Goal: Check status: Check status

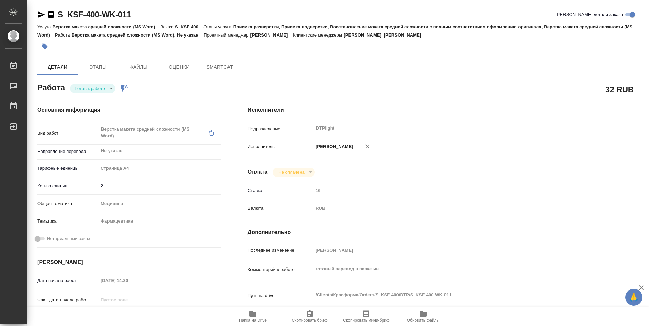
type textarea "x"
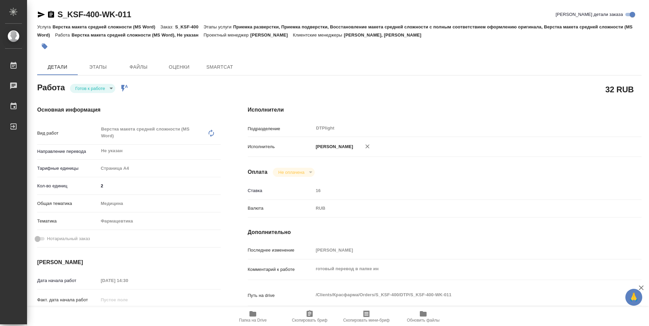
type textarea "x"
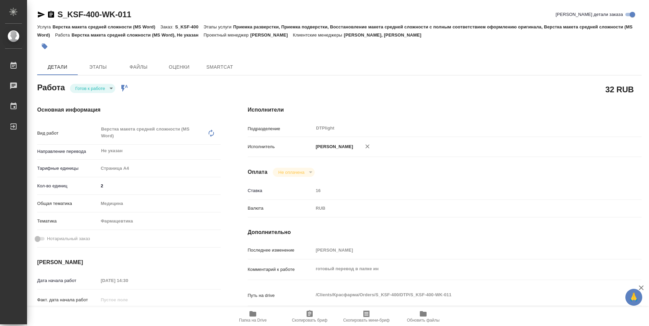
type textarea "x"
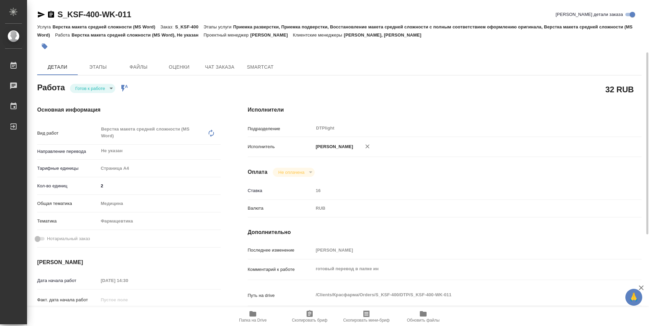
scroll to position [34, 0]
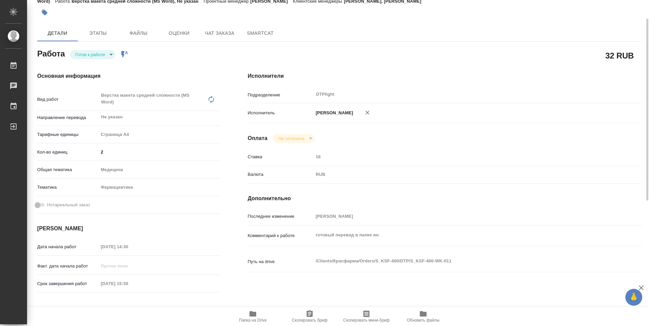
type textarea "x"
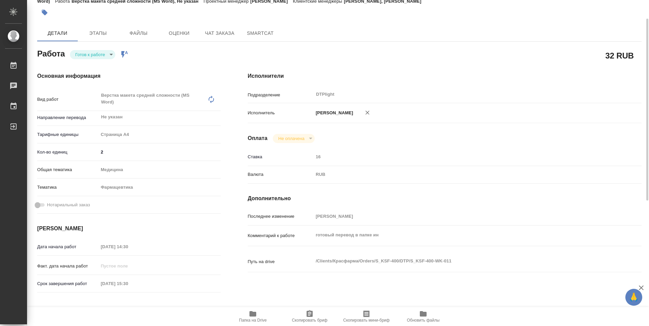
type textarea "x"
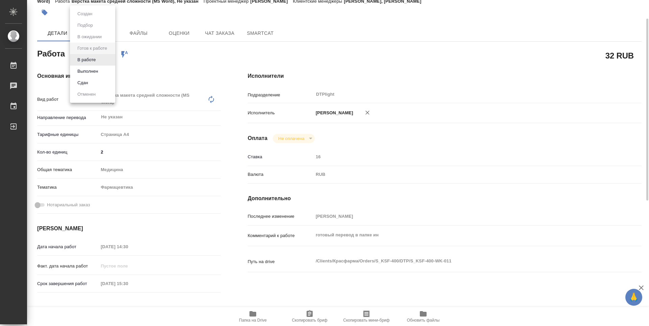
click at [114, 54] on body "🙏 .cls-1 fill:#fff; AWATERA Guselnikov Roman Работы 0 Чаты График Выйти S_KSF-4…" at bounding box center [324, 163] width 649 height 326
click at [90, 60] on button "В работе" at bounding box center [86, 59] width 22 height 7
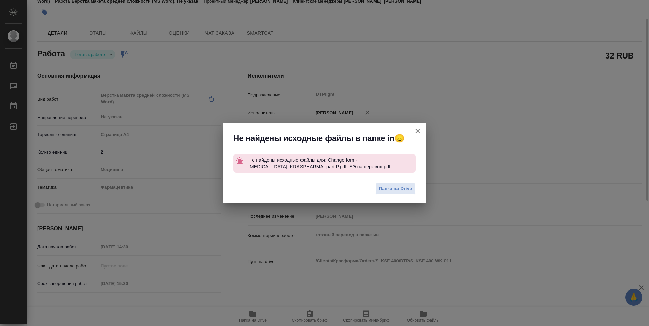
type textarea "x"
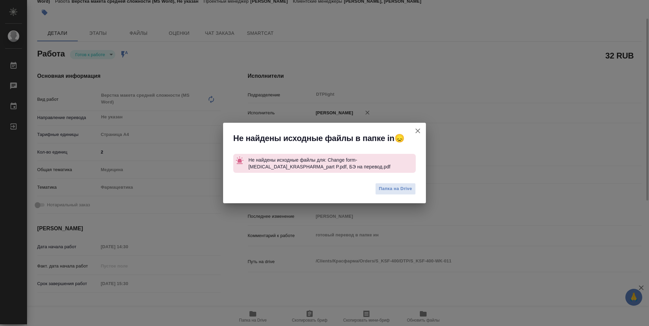
type textarea "x"
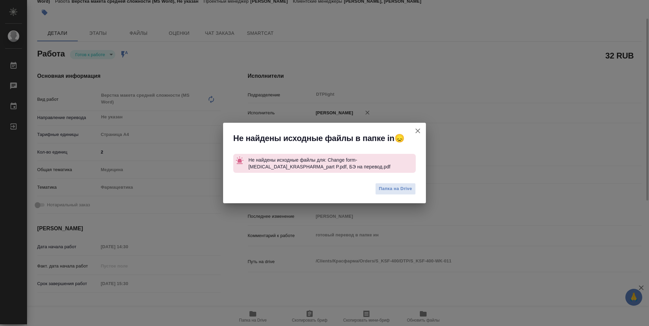
click at [417, 133] on icon "button" at bounding box center [418, 131] width 8 height 8
type textarea "x"
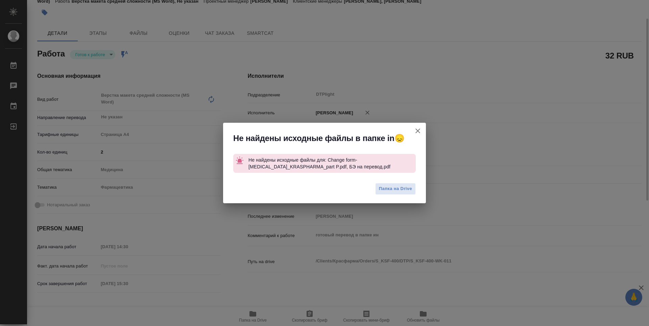
type textarea "x"
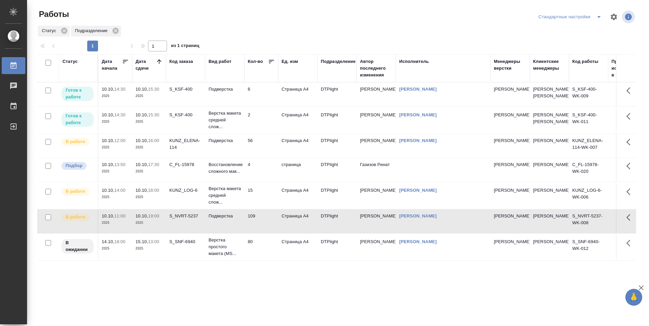
click at [267, 97] on td "6" at bounding box center [262, 95] width 34 height 24
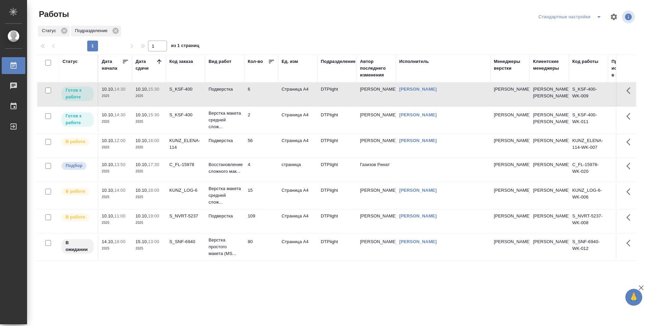
click at [267, 97] on td "6" at bounding box center [262, 95] width 34 height 24
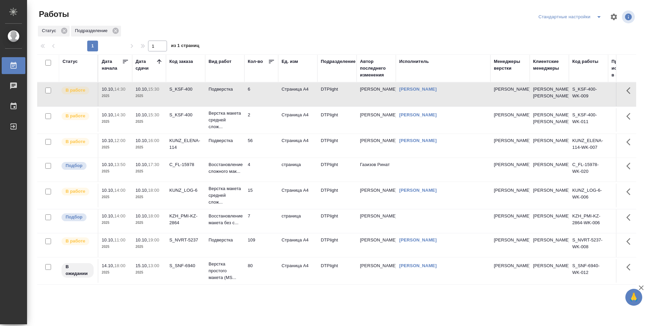
click at [262, 127] on td "2" at bounding box center [262, 120] width 34 height 24
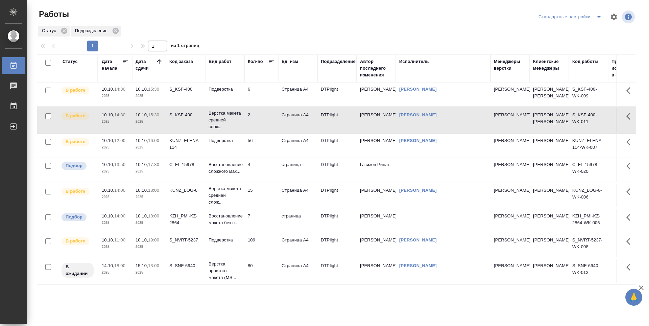
click at [262, 127] on td "2" at bounding box center [262, 120] width 34 height 24
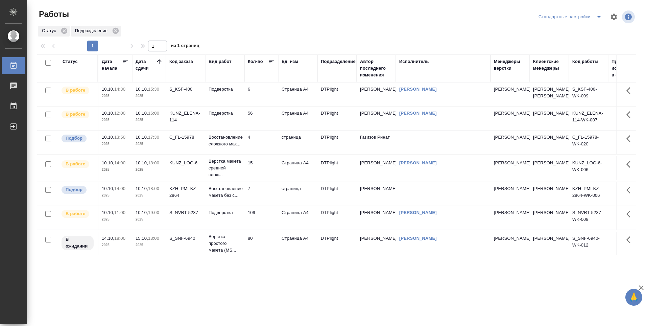
click at [186, 178] on td "KUNZ_LOG-6" at bounding box center [185, 168] width 39 height 24
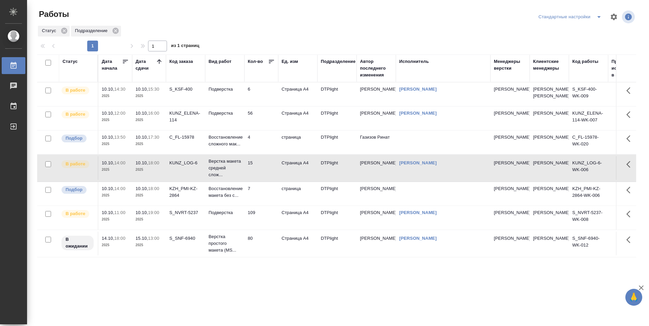
click at [187, 227] on td "S_NVRT-5237" at bounding box center [185, 218] width 39 height 24
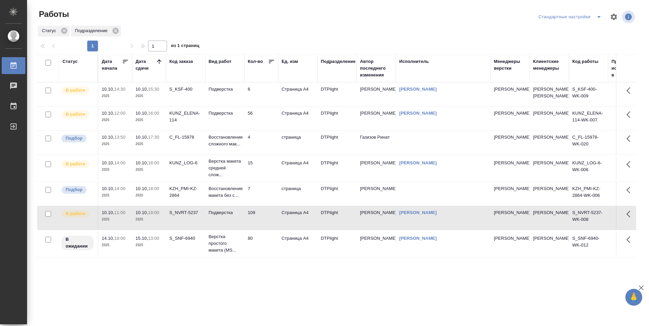
click at [266, 95] on td "6" at bounding box center [262, 95] width 34 height 24
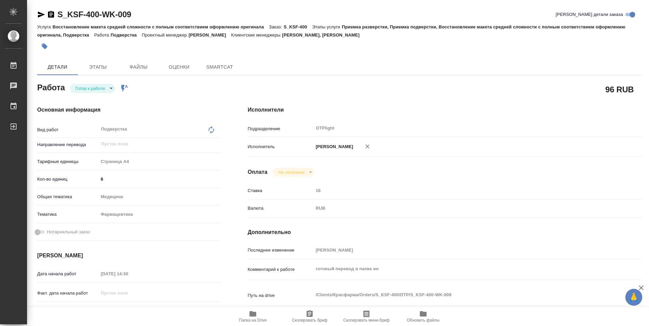
type textarea "x"
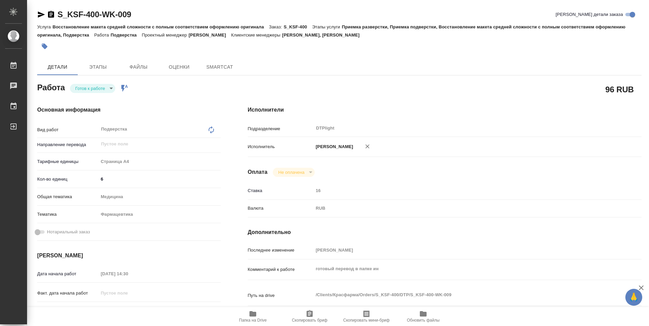
type textarea "x"
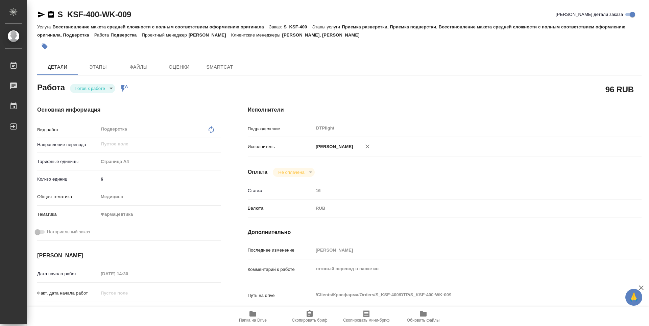
type textarea "x"
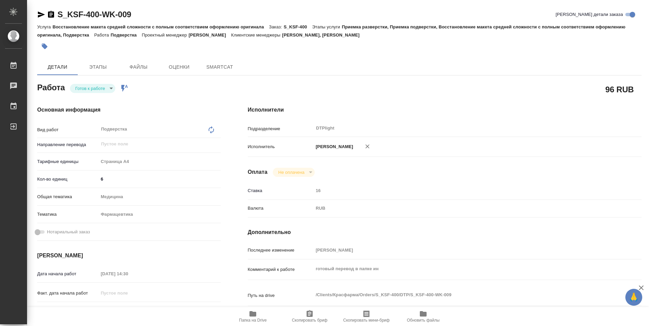
type textarea "x"
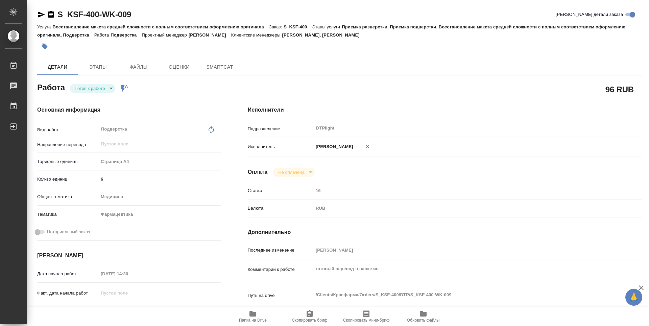
type textarea "x"
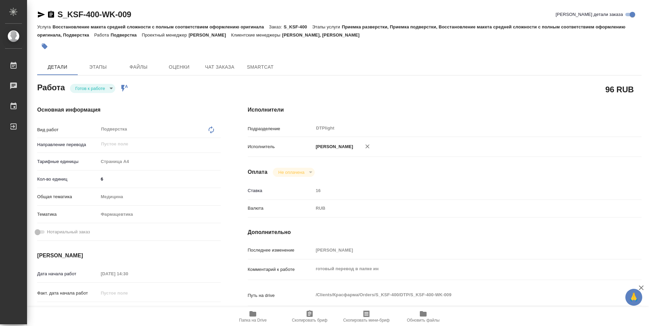
click at [111, 86] on body "🙏 .cls-1 fill:#fff; AWATERA Guselnikov Roman Работы Чаты График Выйти S_KSF-400…" at bounding box center [324, 163] width 649 height 326
click at [90, 86] on button "В работе" at bounding box center [86, 88] width 22 height 7
type textarea "x"
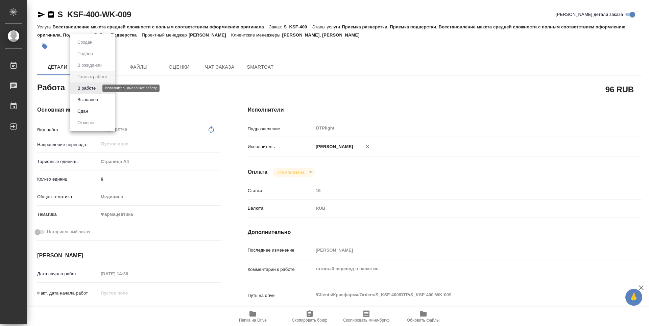
type textarea "x"
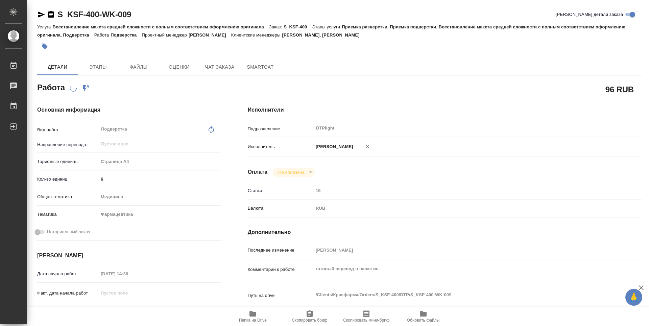
type textarea "x"
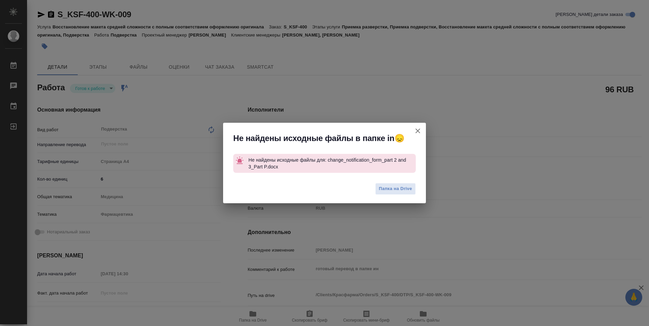
type textarea "x"
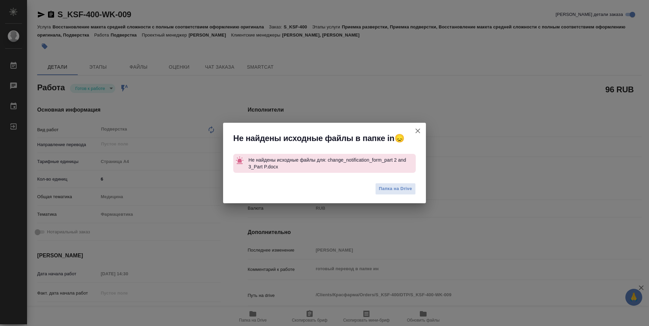
type textarea "x"
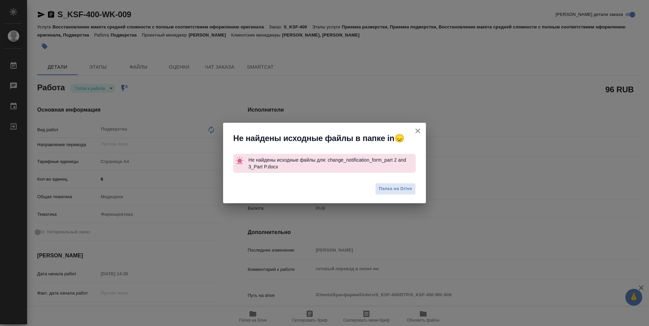
type textarea "x"
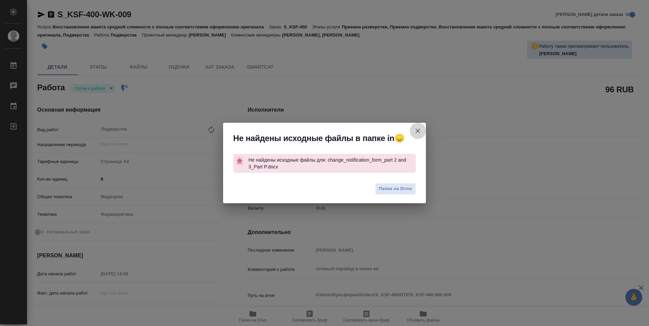
click at [420, 129] on icon "button" at bounding box center [418, 131] width 5 height 5
type textarea "x"
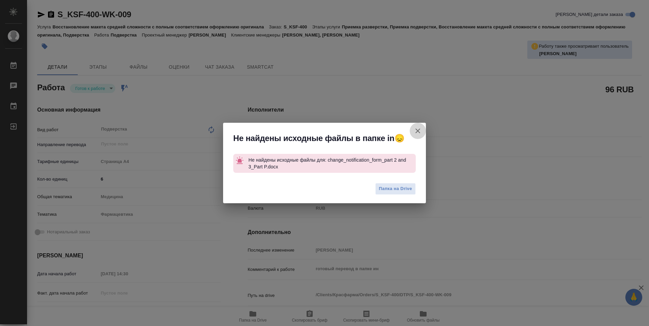
type textarea "x"
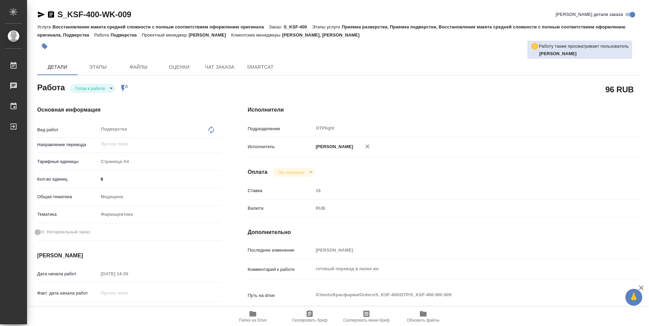
click at [111, 89] on body "🙏 .cls-1 fill:#fff; AWATERA Guselnikov Roman Работы 0 Чаты График Выйти S_KSF-4…" at bounding box center [324, 163] width 649 height 326
click at [89, 92] on li "В работе" at bounding box center [92, 88] width 45 height 11
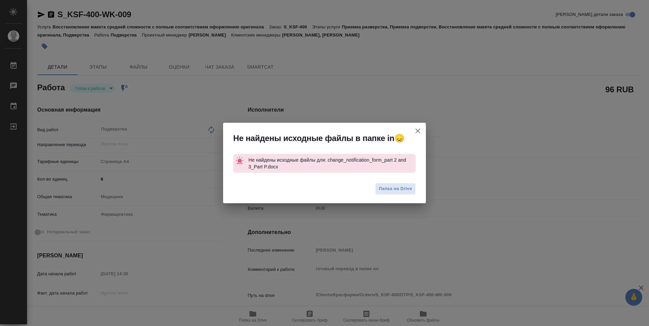
type textarea "x"
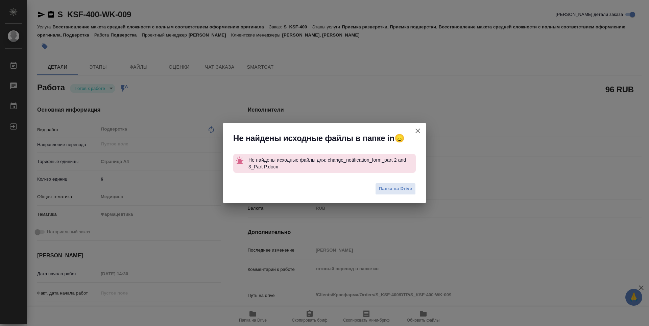
type textarea "x"
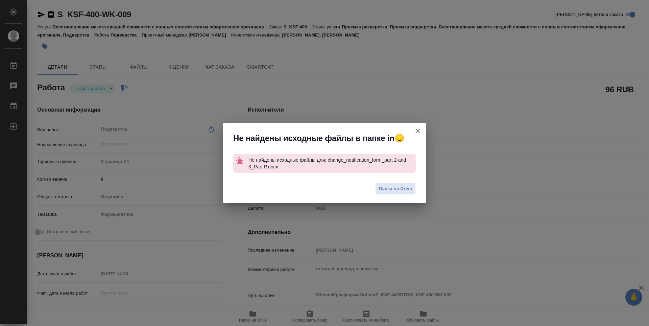
type textarea "x"
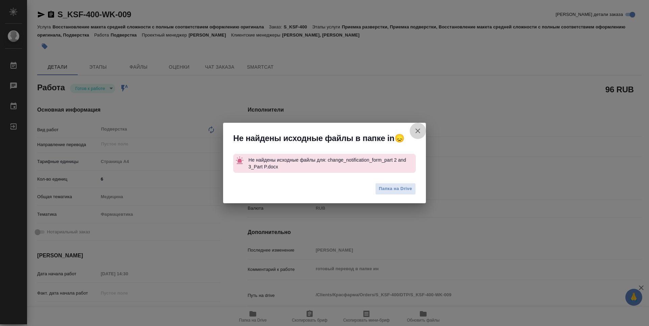
click at [416, 131] on icon "button" at bounding box center [418, 131] width 8 height 8
type textarea "x"
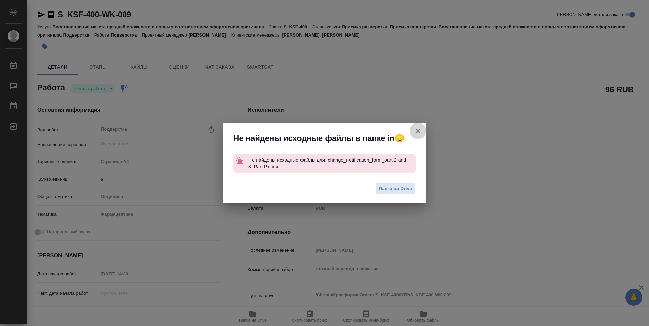
type textarea "x"
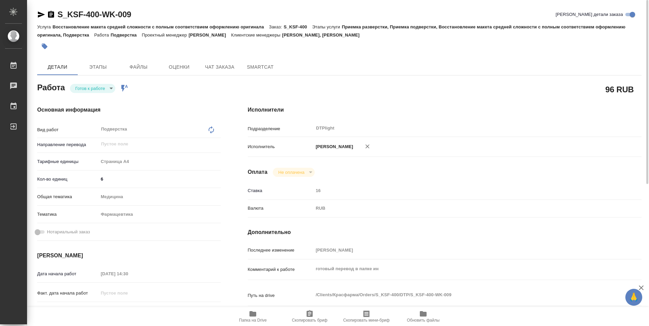
click at [114, 88] on body "🙏 .cls-1 fill:#fff; AWATERA Guselnikov Roman Работы 0 Чаты График Выйти S_KSF-4…" at bounding box center [324, 163] width 649 height 326
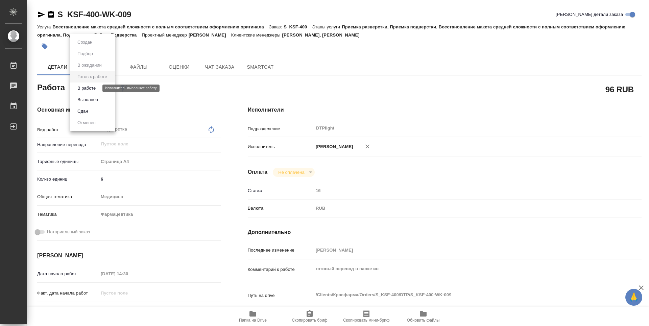
click at [96, 89] on button "В работе" at bounding box center [86, 88] width 22 height 7
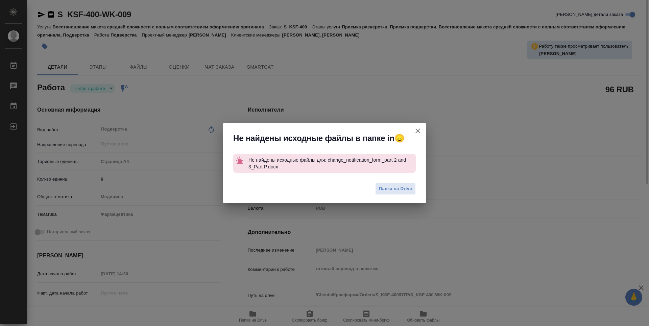
type textarea "x"
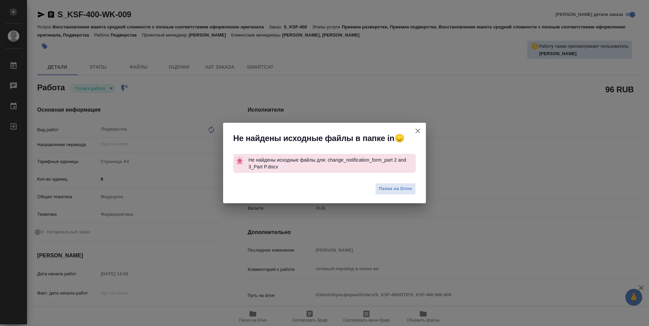
click at [417, 130] on icon "button" at bounding box center [418, 131] width 5 height 5
type textarea "x"
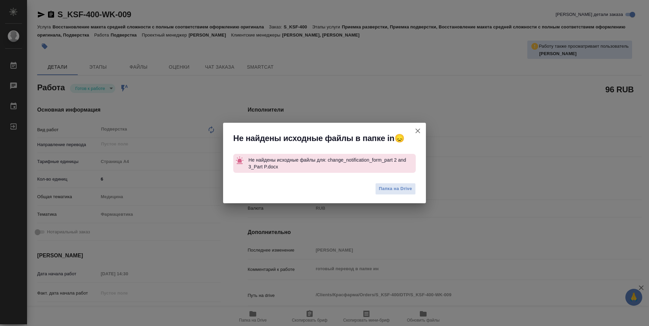
type textarea "x"
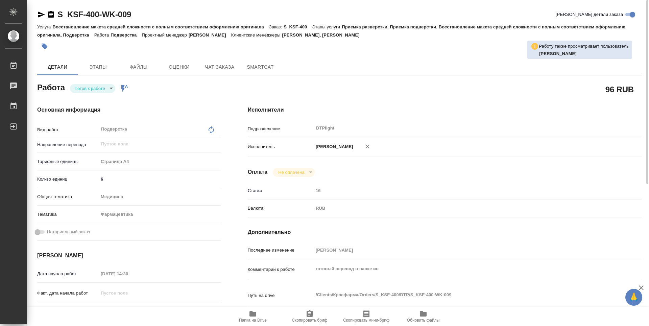
click at [41, 18] on icon "button" at bounding box center [41, 14] width 8 height 8
click at [247, 314] on span "Папка на Drive" at bounding box center [253, 316] width 49 height 13
click at [111, 90] on body "🙏 .cls-1 fill:#fff; AWATERA Guselnikov Roman Работы 0 Чаты График Выйти S_KSF-4…" at bounding box center [324, 163] width 649 height 326
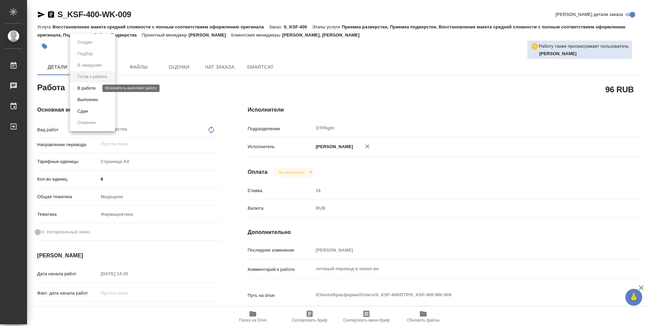
click at [92, 89] on button "В работе" at bounding box center [86, 88] width 22 height 7
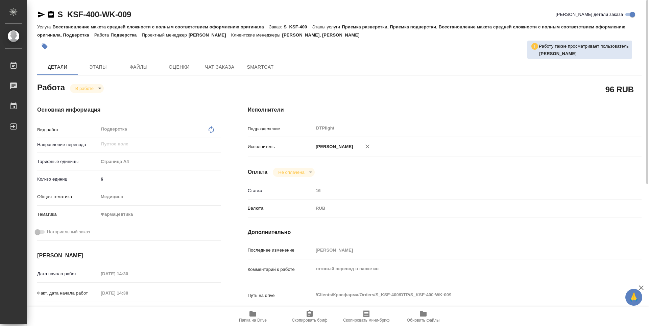
type textarea "x"
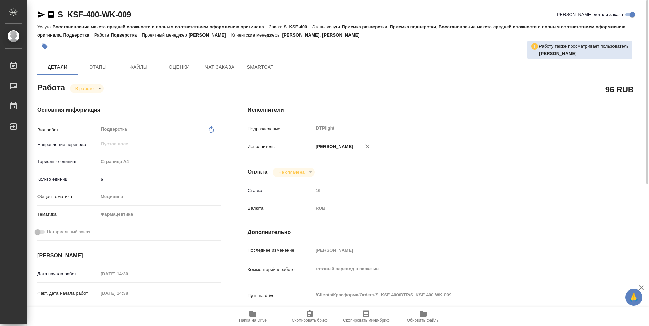
type textarea "x"
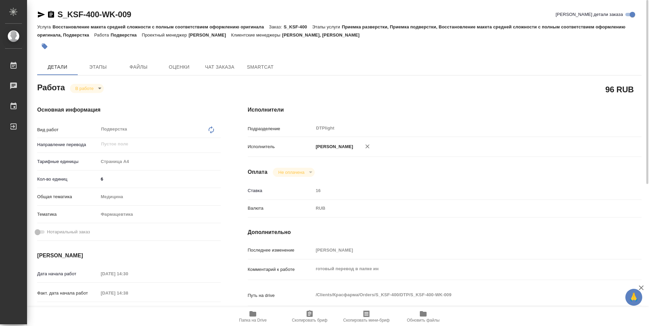
click at [51, 15] on icon "button" at bounding box center [51, 14] width 6 height 7
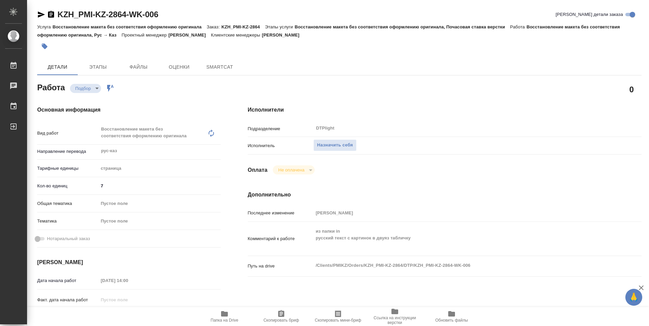
type textarea "x"
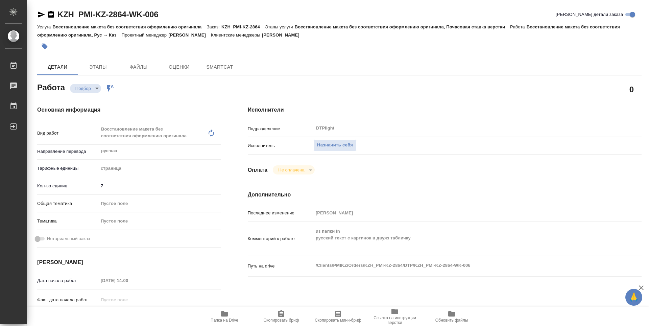
type textarea "x"
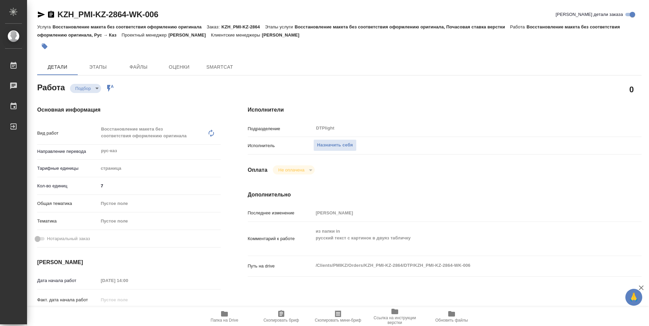
type textarea "x"
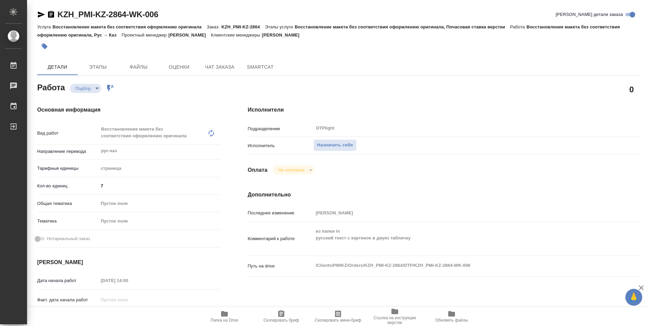
type textarea "x"
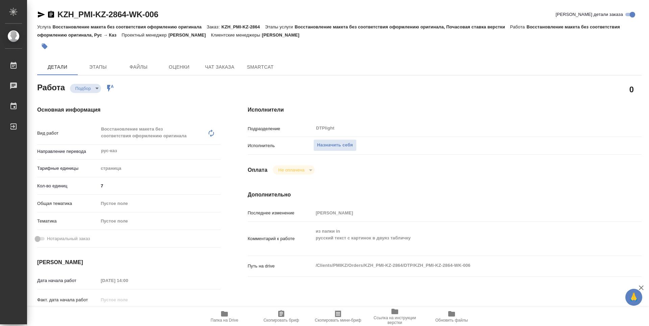
click at [225, 313] on icon "button" at bounding box center [224, 313] width 7 height 5
type textarea "x"
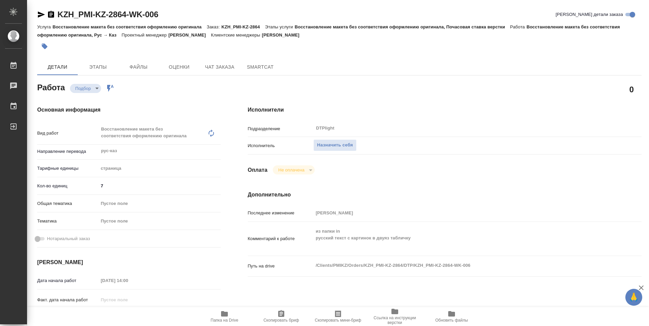
type textarea "x"
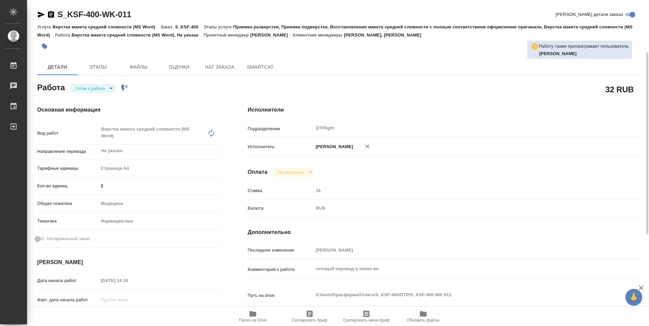
scroll to position [34, 0]
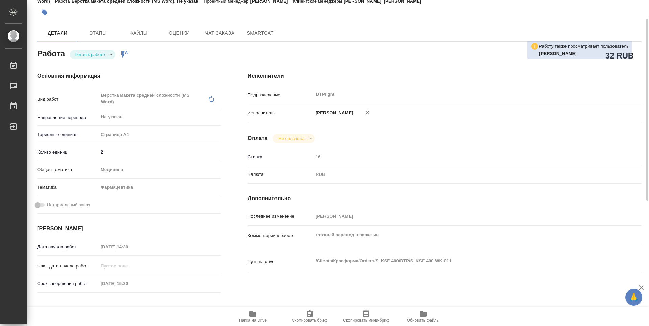
click at [112, 53] on body "🙏 .cls-1 fill:#fff; AWATERA Guselnikov Roman Работы 0 Чаты График Выйти S_KSF-4…" at bounding box center [324, 163] width 649 height 326
click at [89, 61] on button "В работе" at bounding box center [86, 59] width 22 height 7
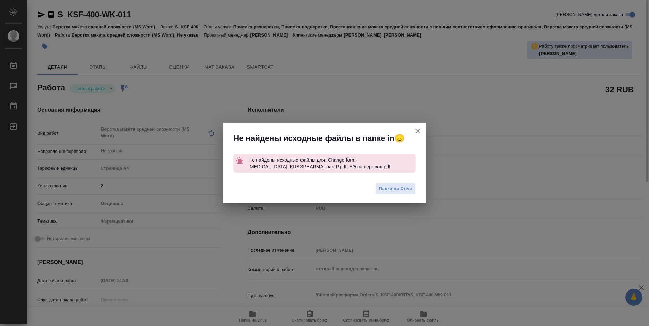
type textarea "x"
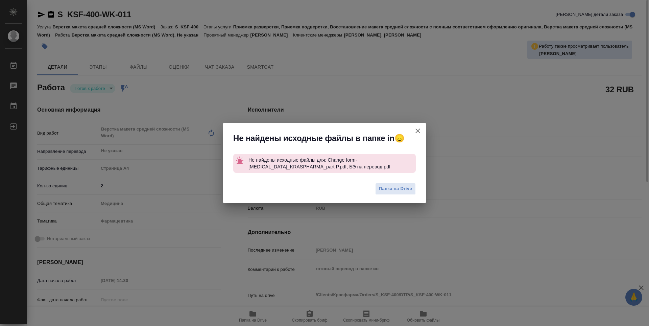
type textarea "x"
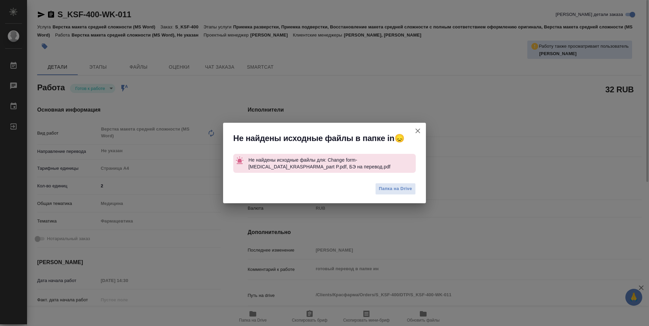
type textarea "x"
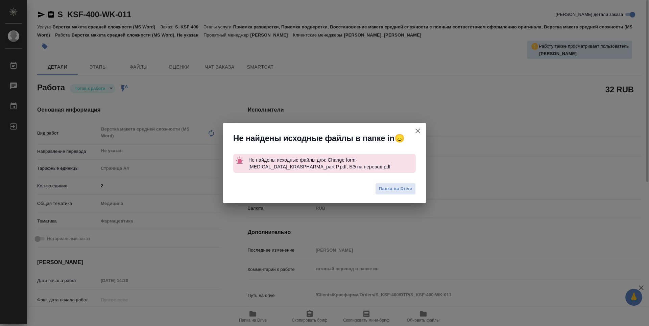
type textarea "x"
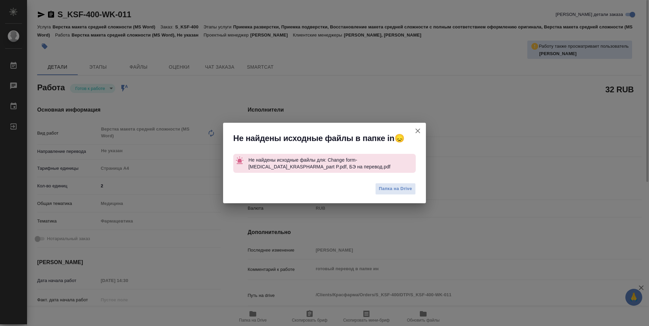
click at [419, 130] on icon "button" at bounding box center [418, 131] width 5 height 5
type textarea "x"
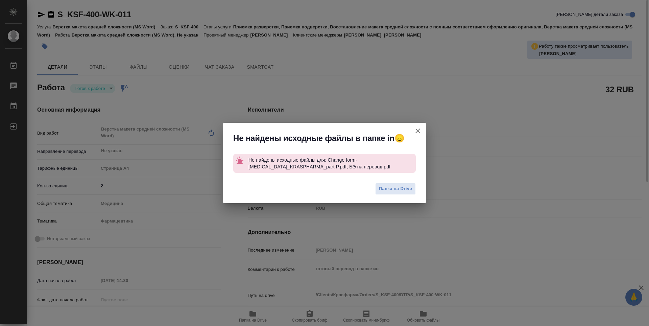
type textarea "x"
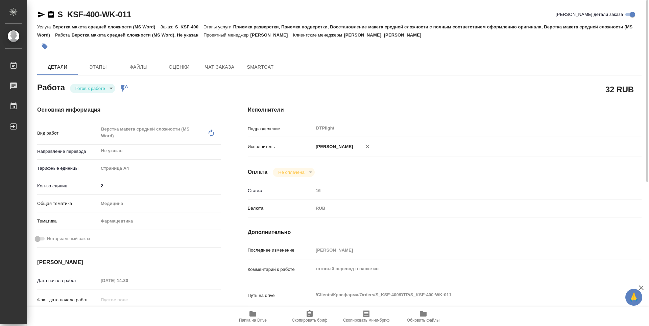
click at [43, 14] on icon "button" at bounding box center [41, 14] width 7 height 6
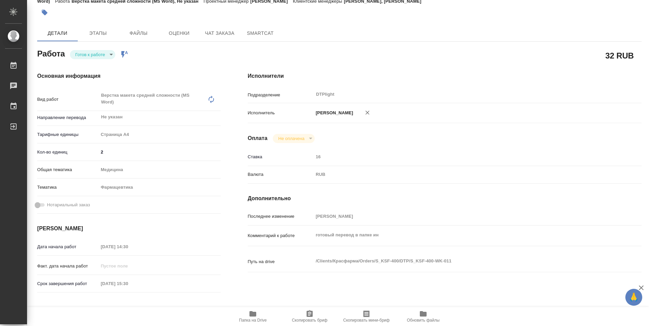
click at [260, 314] on span "Папка на Drive" at bounding box center [253, 316] width 49 height 13
click at [113, 53] on body "🙏 .cls-1 fill:#fff; AWATERA Guselnikov Roman Работы 0 Чаты График Выйти S_KSF-4…" at bounding box center [324, 163] width 649 height 326
click at [87, 59] on button "В работе" at bounding box center [86, 59] width 22 height 7
type textarea "x"
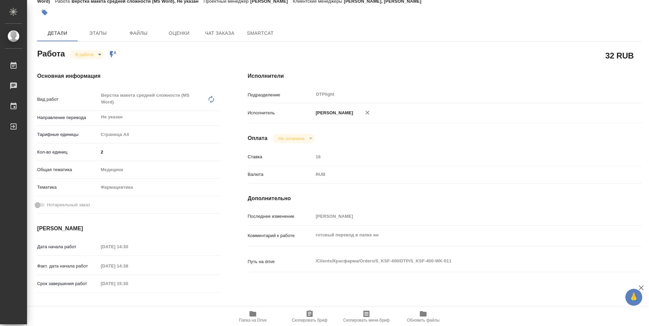
type textarea "x"
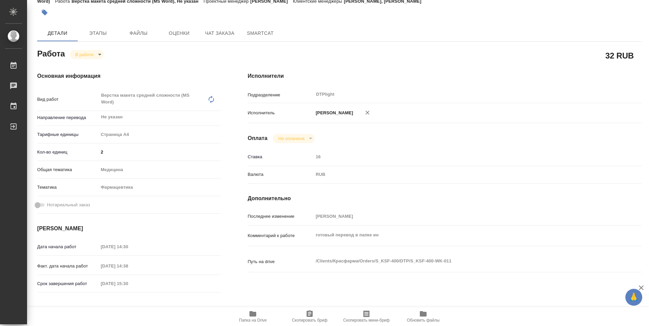
type textarea "x"
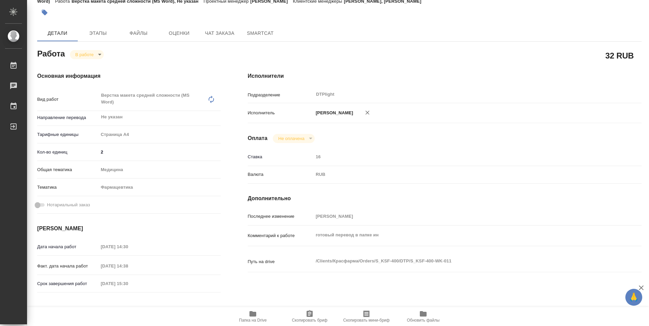
type textarea "x"
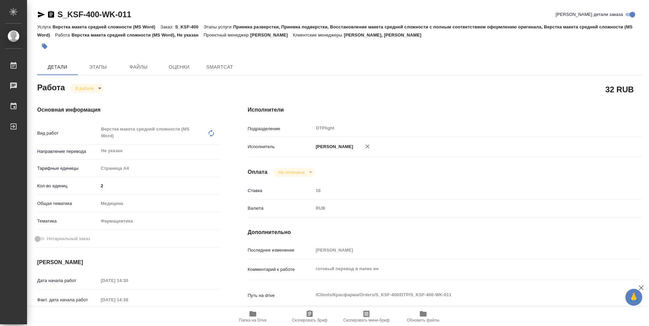
type textarea "x"
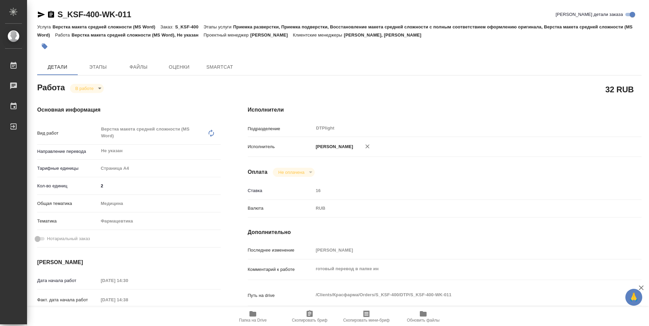
type textarea "x"
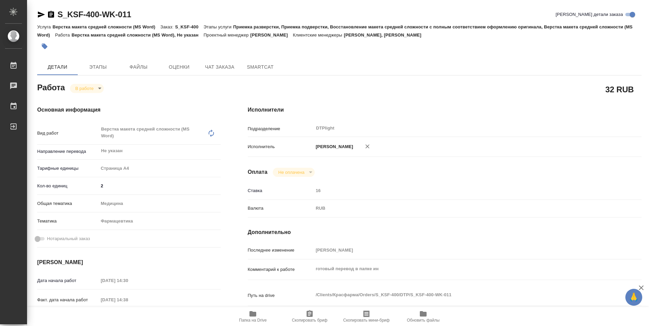
click at [251, 318] on span "Папка на Drive" at bounding box center [253, 320] width 28 height 5
type textarea "x"
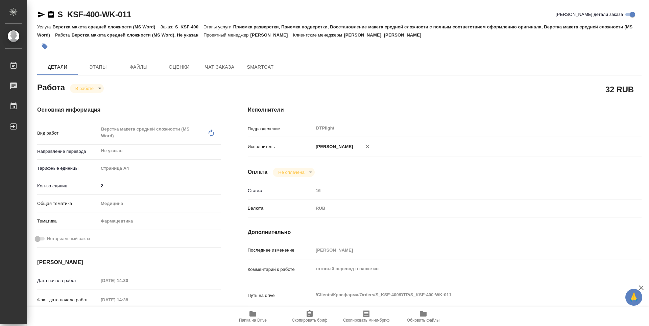
type textarea "x"
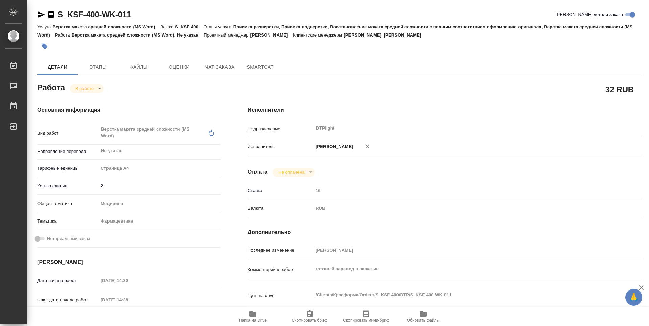
type textarea "x"
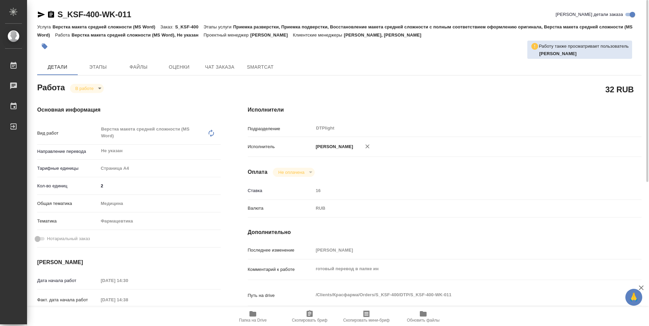
click at [103, 89] on body "🙏 .cls-1 fill:#fff; AWATERA Guselnikov Roman Работы 0 Чаты График Выйти S_KSF-4…" at bounding box center [324, 163] width 649 height 326
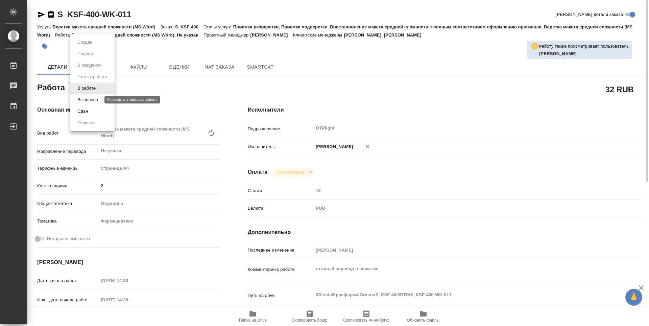
drag, startPoint x: 89, startPoint y: 100, endPoint x: 100, endPoint y: 115, distance: 19.1
click at [89, 99] on button "Выполнен" at bounding box center [87, 99] width 25 height 7
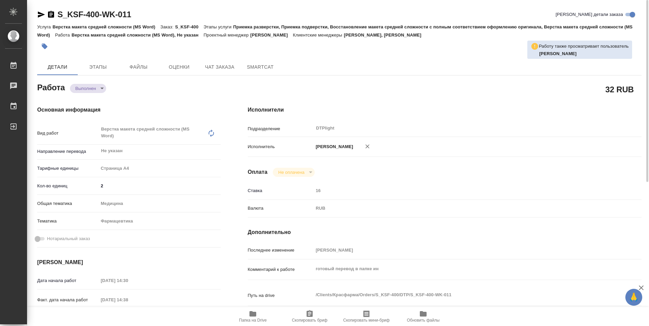
type textarea "x"
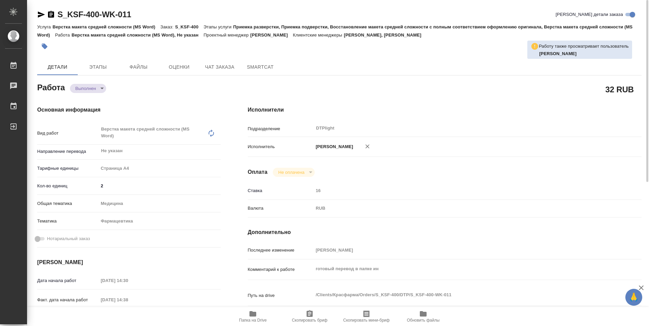
type textarea "x"
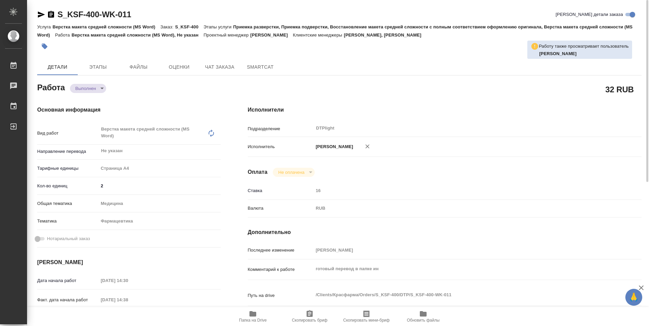
type textarea "x"
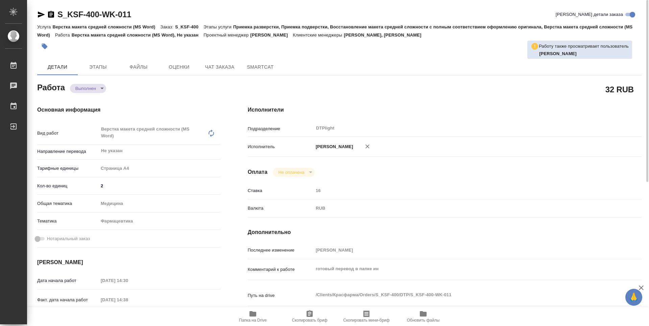
type textarea "x"
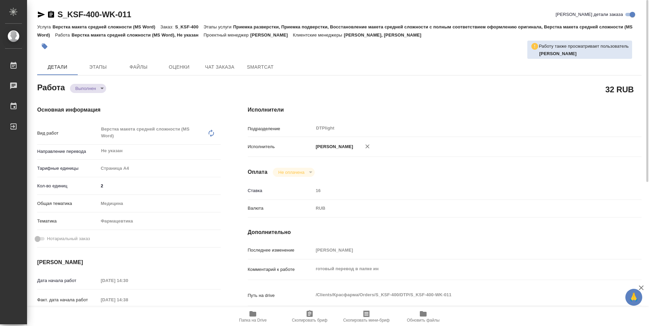
click at [52, 16] on icon "button" at bounding box center [51, 14] width 6 height 7
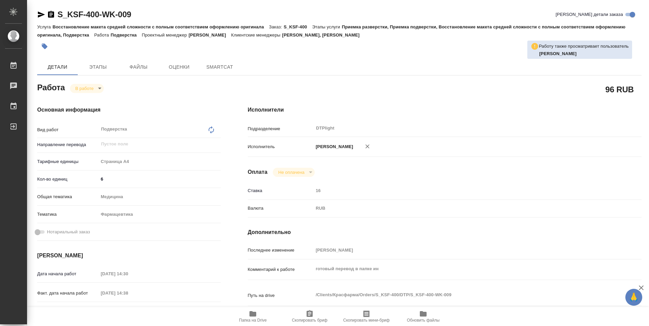
type textarea "x"
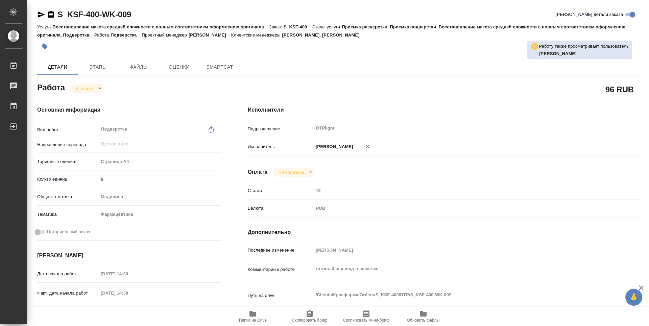
type textarea "x"
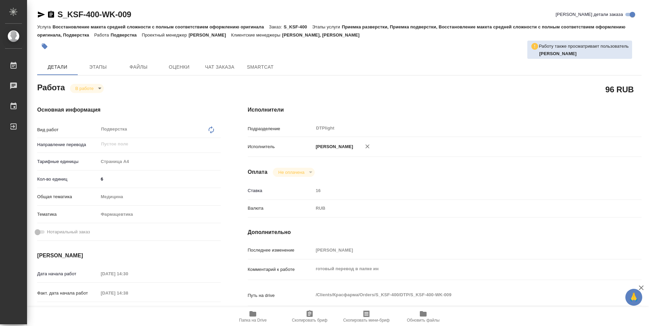
type textarea "x"
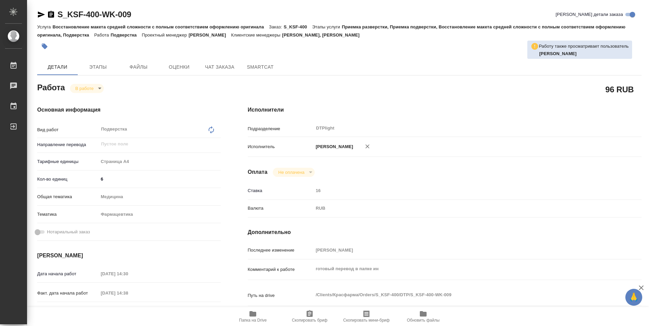
type textarea "x"
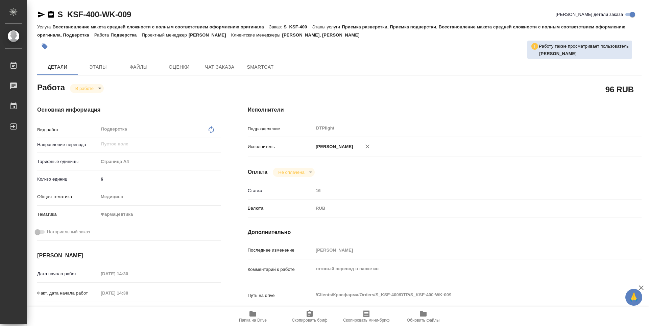
type textarea "x"
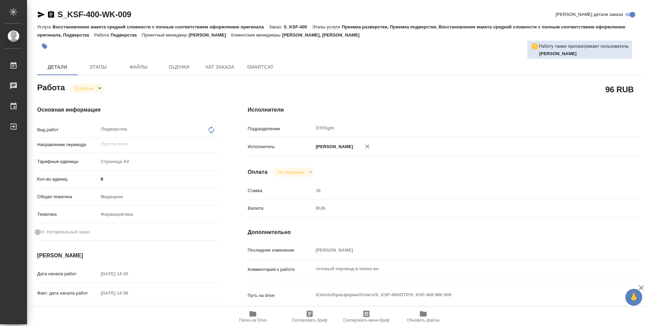
type textarea "x"
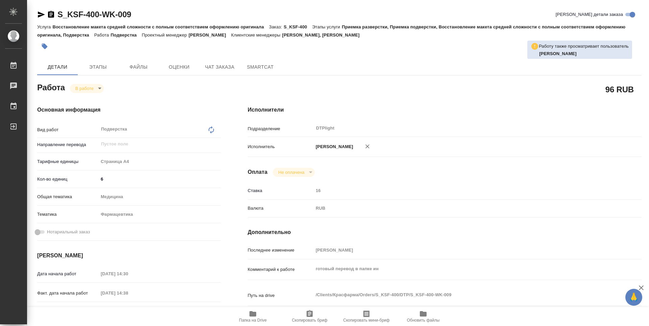
click at [260, 316] on span "Папка на Drive" at bounding box center [253, 316] width 49 height 13
type textarea "x"
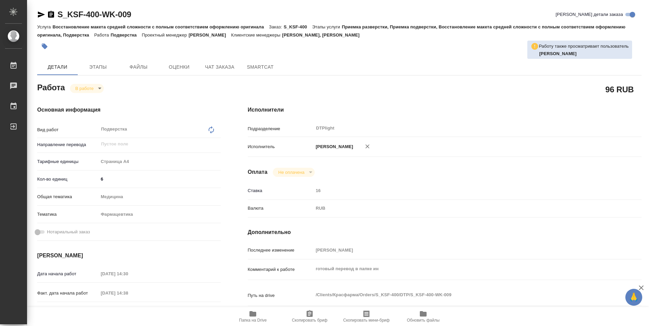
type textarea "x"
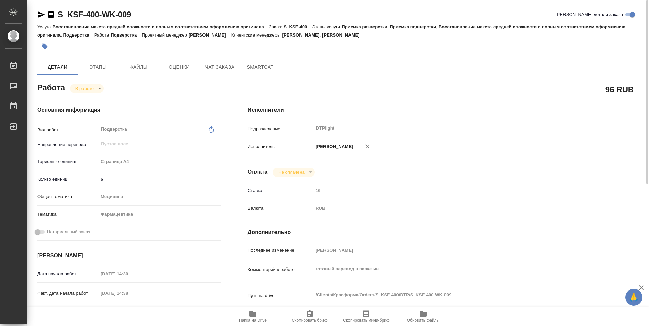
click at [102, 89] on body "🙏 .cls-1 fill:#fff; AWATERA Guselnikov Roman Работы 0 Чаты График Выйти S_KSF-4…" at bounding box center [324, 163] width 649 height 326
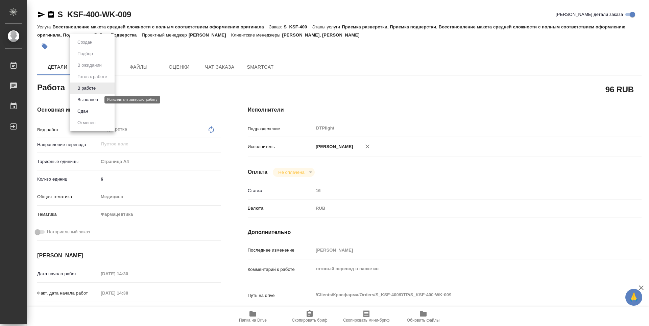
click at [93, 101] on button "Выполнен" at bounding box center [87, 99] width 25 height 7
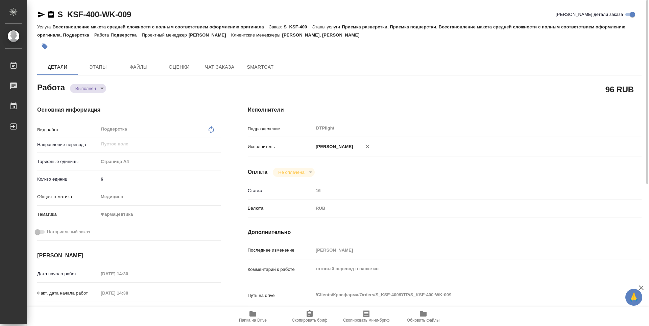
type textarea "x"
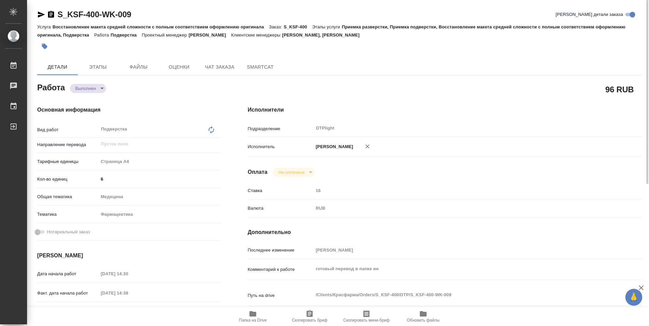
type textarea "x"
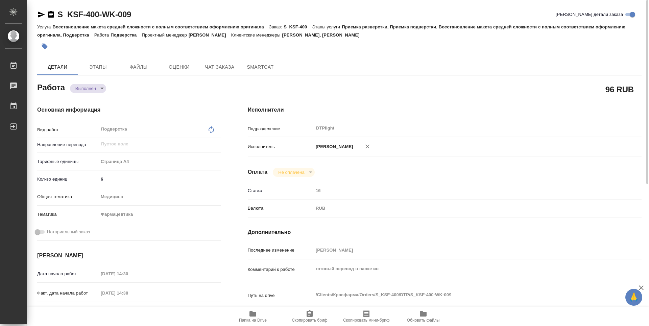
click at [50, 18] on icon "button" at bounding box center [51, 14] width 6 height 7
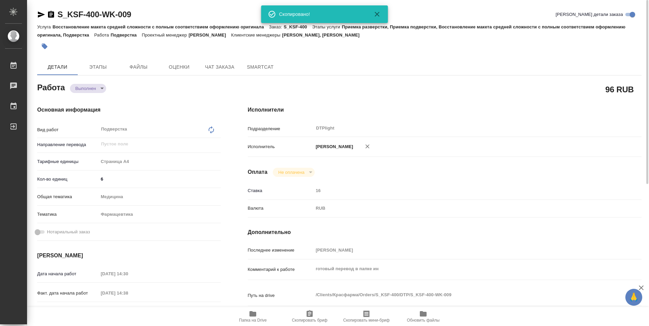
type textarea "x"
